Goal: Task Accomplishment & Management: Complete application form

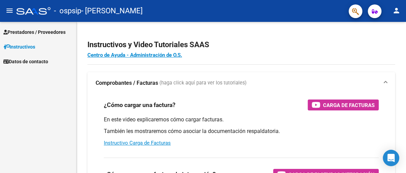
click at [60, 32] on span "Prestadores / Proveedores" at bounding box center [34, 32] width 62 height 8
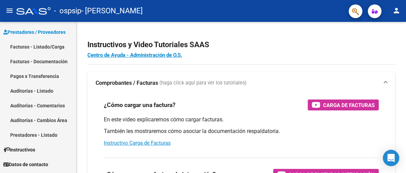
click at [58, 46] on link "Facturas - Listado/Carga" at bounding box center [38, 46] width 76 height 15
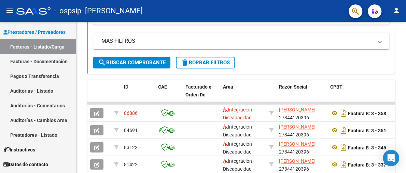
scroll to position [9, 0]
click at [387, 89] on div "CPBT" at bounding box center [363, 87] width 66 height 8
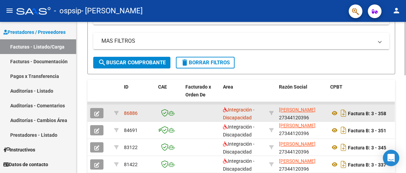
click at [95, 114] on icon "button" at bounding box center [96, 113] width 5 height 5
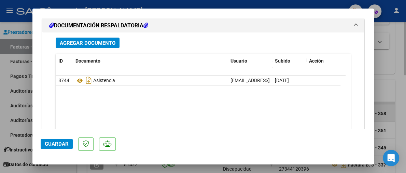
scroll to position [881, 0]
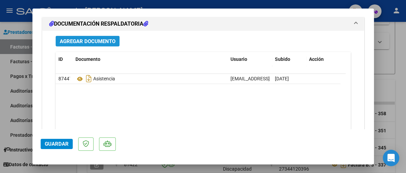
click at [88, 38] on span "Agregar Documento" at bounding box center [88, 41] width 56 height 6
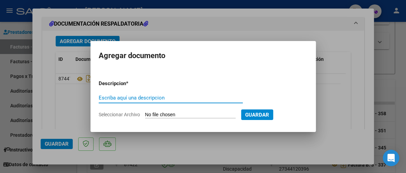
click at [129, 99] on input "Escriba aquí una descripcion" at bounding box center [171, 98] width 144 height 6
type input "asistenciajulio"
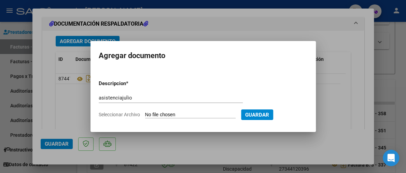
click at [155, 112] on input "Seleccionar Archivo" at bounding box center [190, 115] width 90 height 6
type input "C:\fakepath\IMG_1090.jpeg"
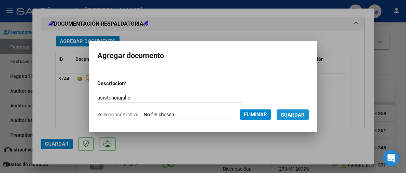
click at [296, 113] on span "Guardar" at bounding box center [293, 115] width 24 height 6
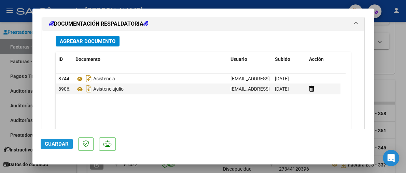
click at [53, 143] on span "Guardar" at bounding box center [57, 144] width 24 height 6
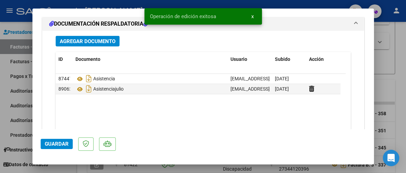
click at [16, 129] on div at bounding box center [203, 86] width 406 height 173
type input "$ 0,00"
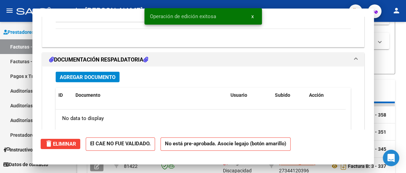
scroll to position [0, 0]
